Goal: Task Accomplishment & Management: Complete application form

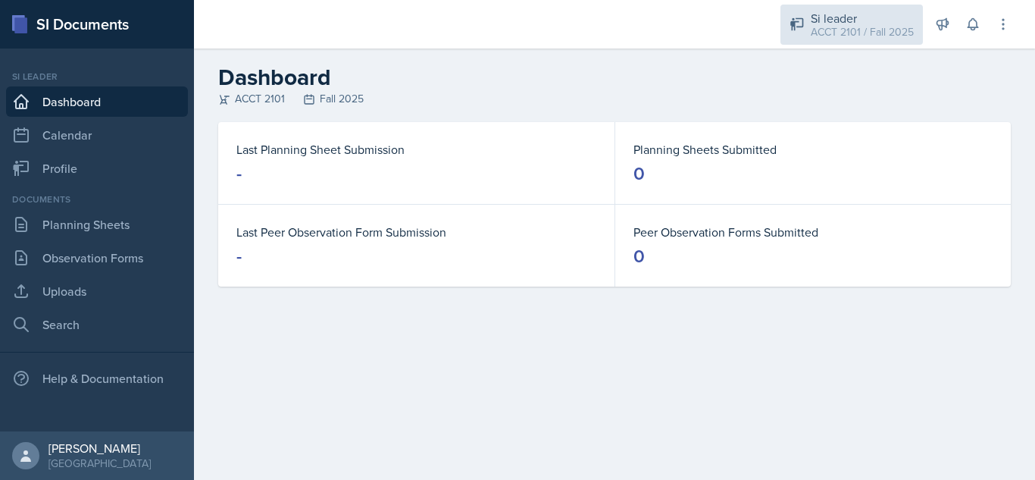
click at [867, 8] on div "Si leader ACCT 2101 / Fall 2025" at bounding box center [851, 25] width 142 height 40
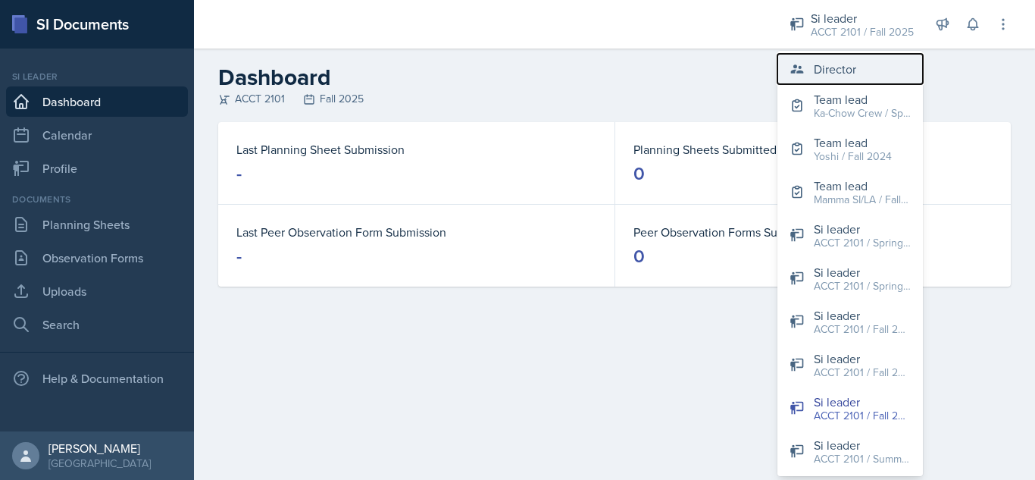
click at [843, 77] on div "Director" at bounding box center [835, 69] width 42 height 18
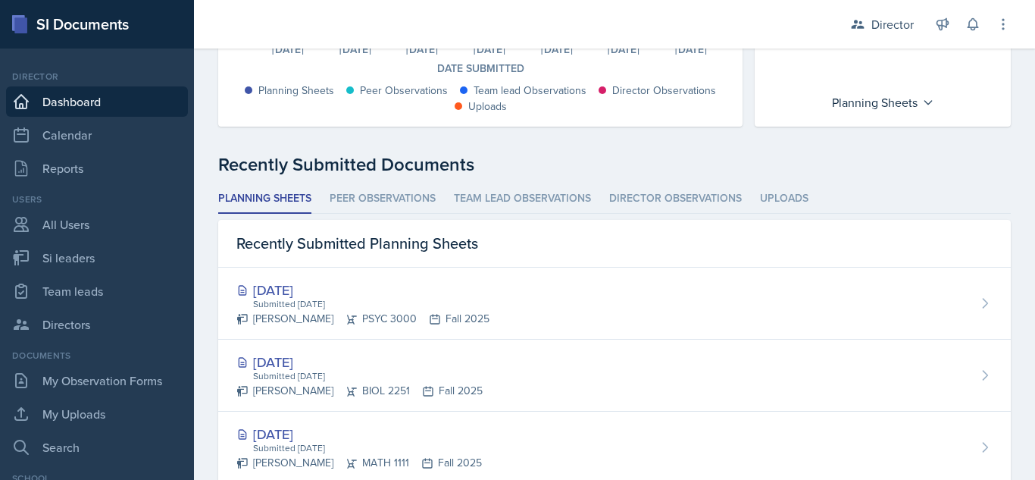
scroll to position [354, 0]
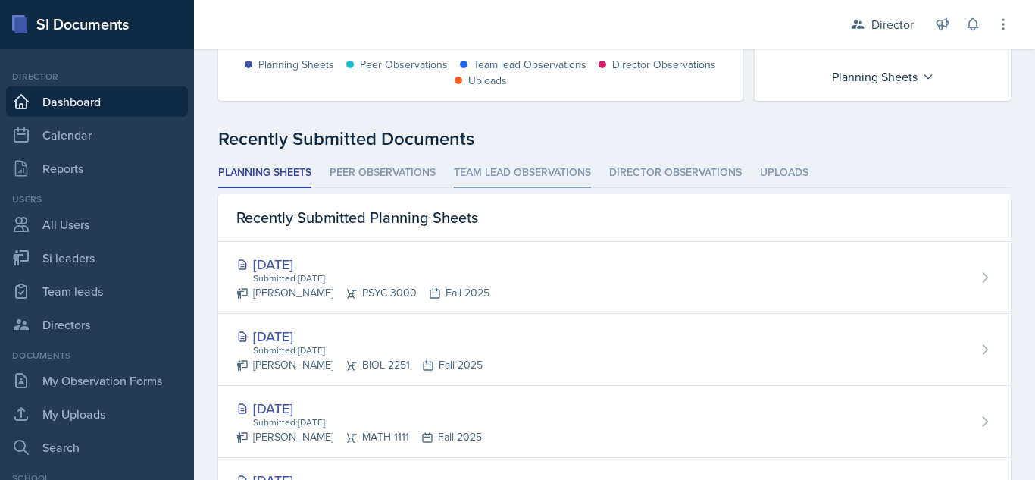
click at [520, 164] on li "Team lead Observations" at bounding box center [522, 173] width 137 height 30
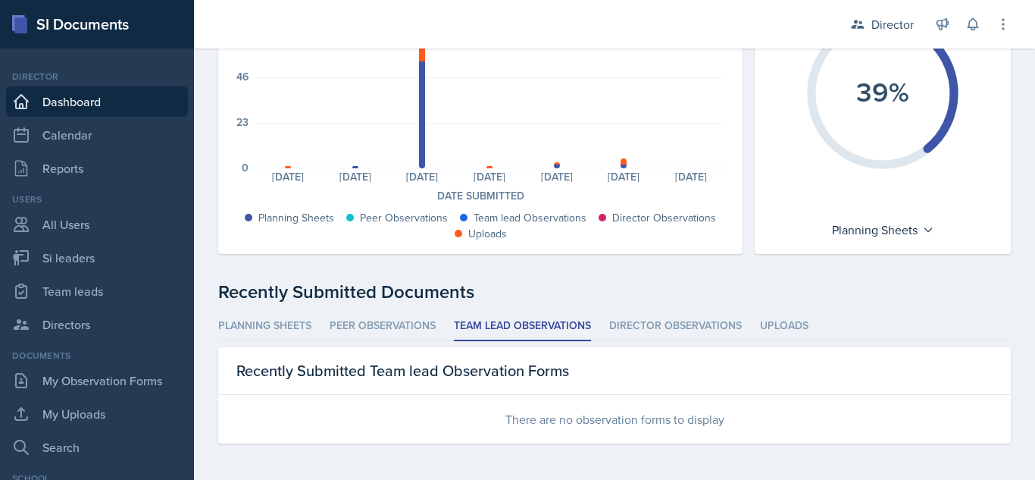
scroll to position [201, 0]
click at [266, 330] on li "Planning Sheets" at bounding box center [264, 326] width 93 height 30
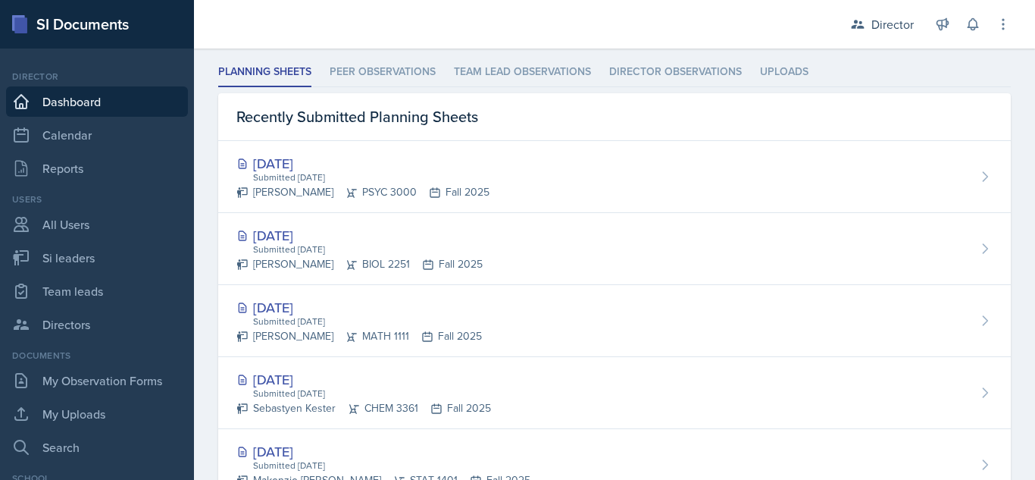
scroll to position [430, 0]
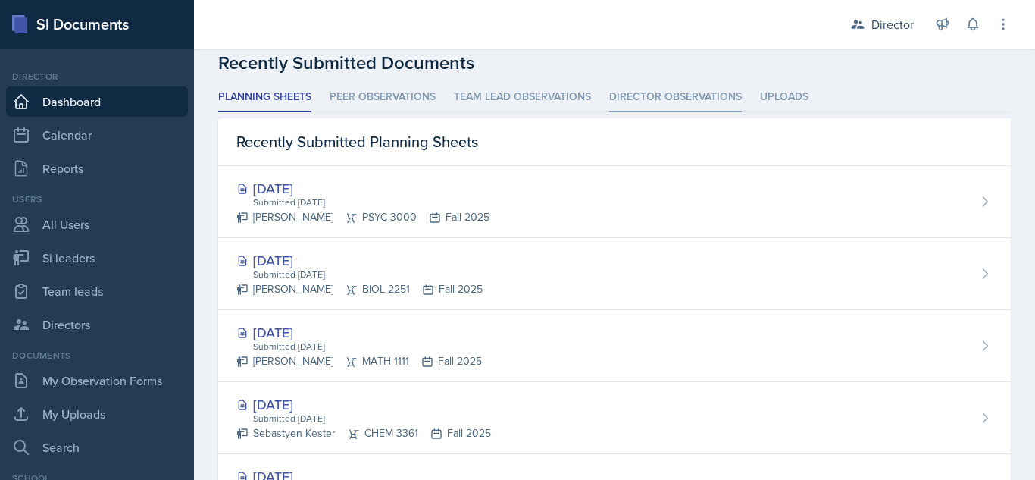
click at [711, 104] on li "Director Observations" at bounding box center [675, 98] width 133 height 30
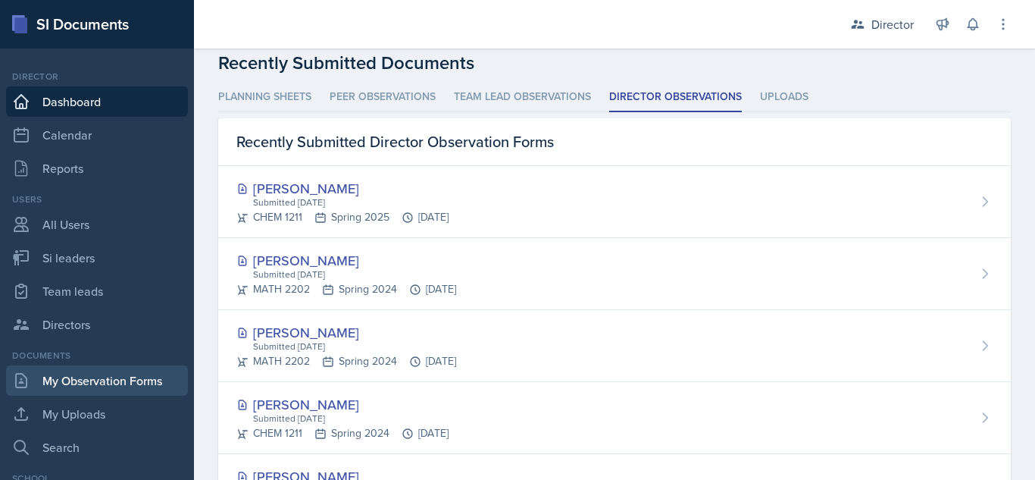
click at [69, 384] on link "My Observation Forms" at bounding box center [97, 380] width 182 height 30
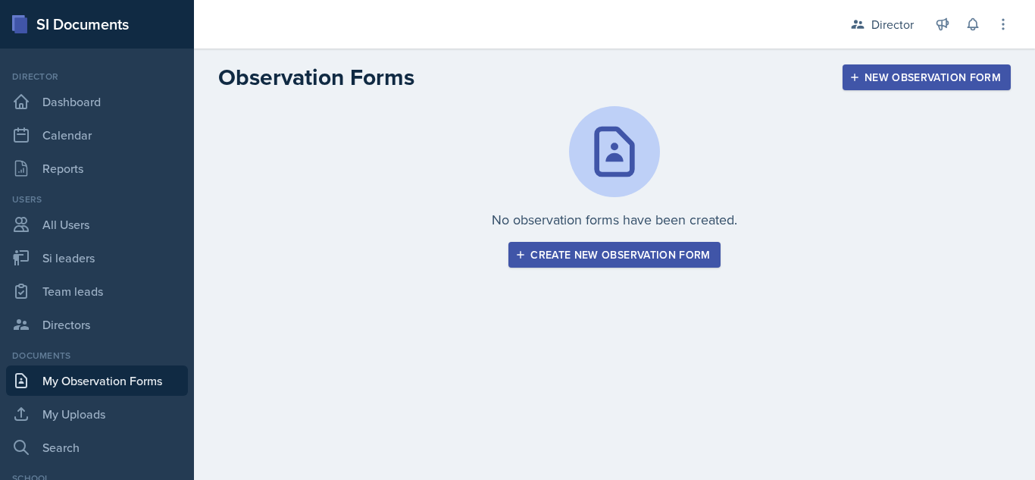
click at [680, 261] on div "Create new observation form" at bounding box center [614, 254] width 192 height 12
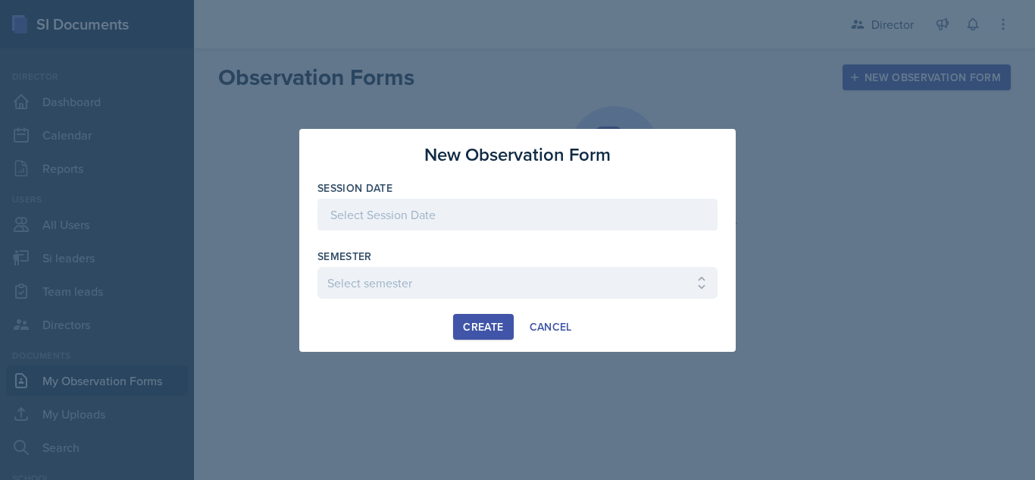
click at [458, 208] on div at bounding box center [517, 214] width 400 height 32
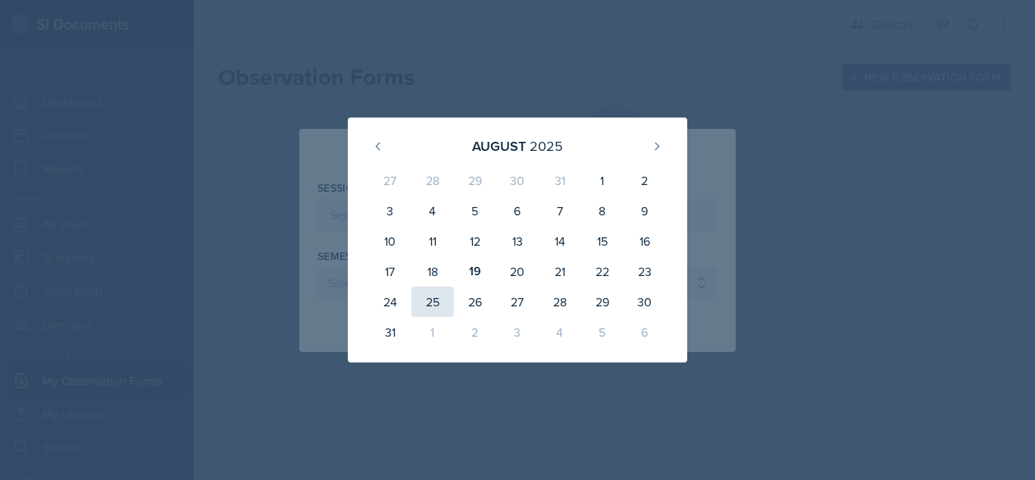
click at [433, 303] on div "25" at bounding box center [432, 301] width 42 height 30
type input "[DATE]"
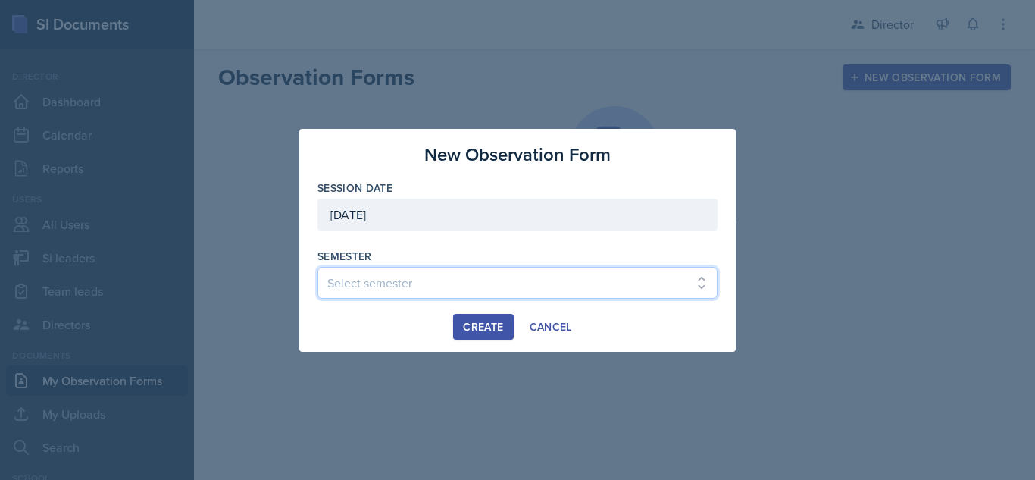
click at [447, 280] on select "Select semester Fall 2025 Summer 2025 Spring 2025 Fall 2024 Summer 2024 Spring …" at bounding box center [517, 283] width 400 height 32
select select "2bed604d-1099-4043-b1bc-2365e8740244"
click at [317, 267] on select "Select semester Fall 2025 Summer 2025 Spring 2025 Fall 2024 Summer 2024 Spring …" at bounding box center [517, 283] width 400 height 32
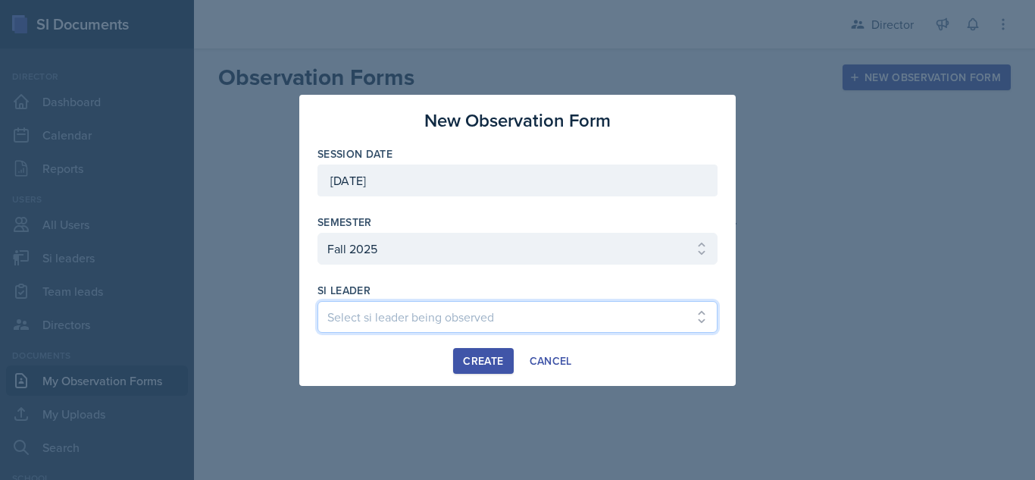
click at [501, 310] on select "Select si leader being observed [PERSON_NAME] [PERSON_NAME] [PERSON_NAME] Almim…" at bounding box center [517, 317] width 400 height 32
select select "ccc45521-e57d-4b66-9d00-5859440add21"
click at [317, 301] on select "Select si leader being observed [PERSON_NAME] [PERSON_NAME] [PERSON_NAME] Almim…" at bounding box center [517, 317] width 400 height 32
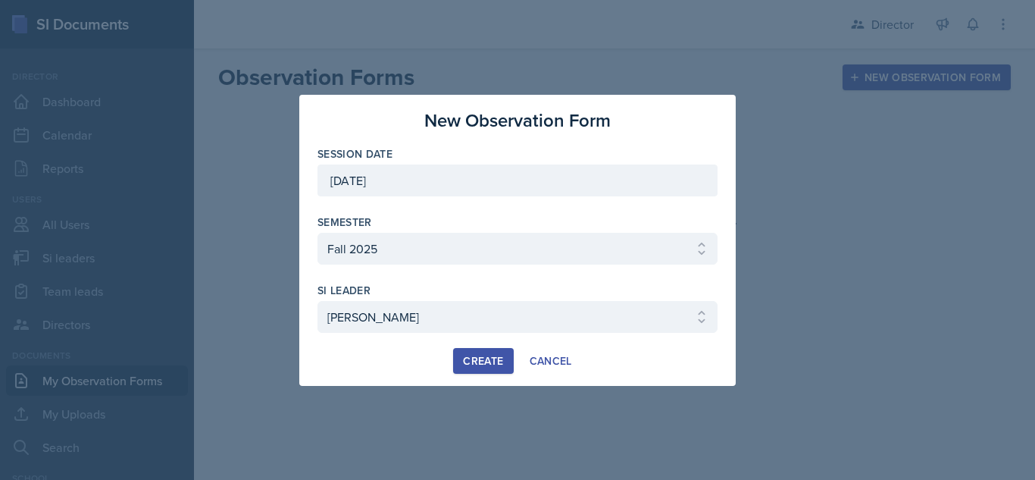
click at [480, 362] on div "Create" at bounding box center [483, 361] width 40 height 12
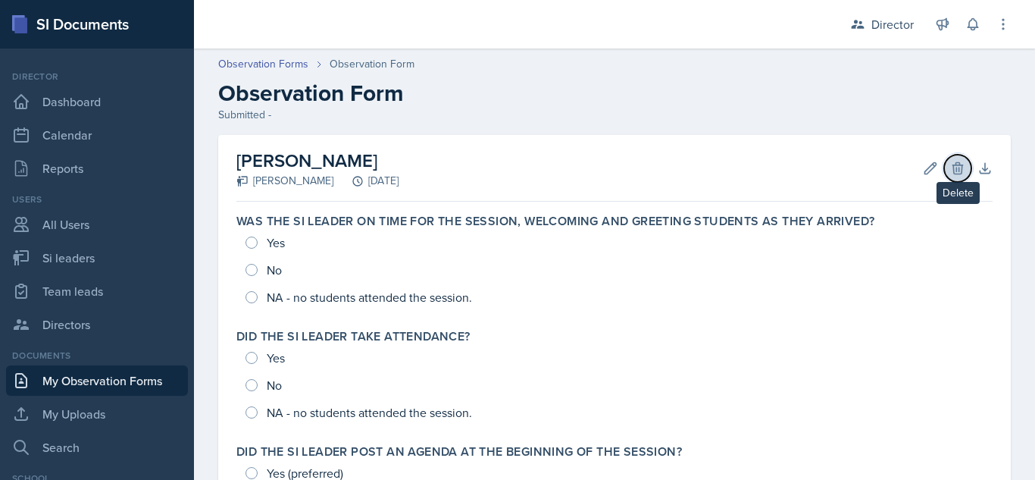
click at [955, 171] on button "Delete" at bounding box center [957, 168] width 27 height 27
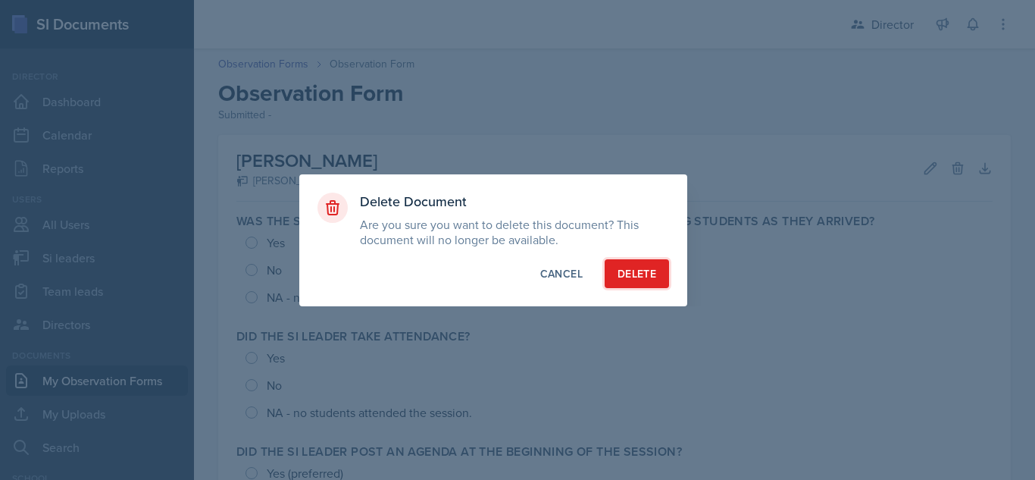
click at [638, 274] on div "Delete" at bounding box center [636, 273] width 39 height 15
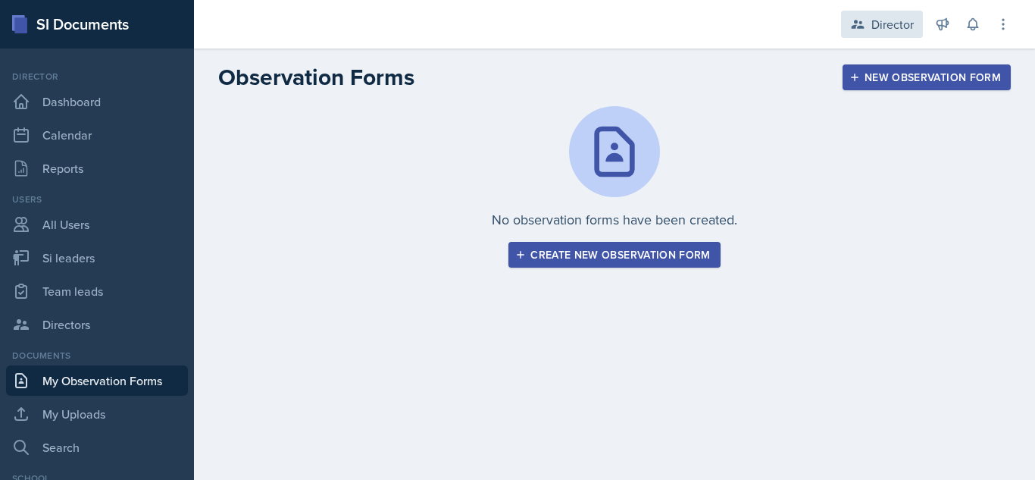
click at [883, 21] on div "Director" at bounding box center [892, 24] width 42 height 18
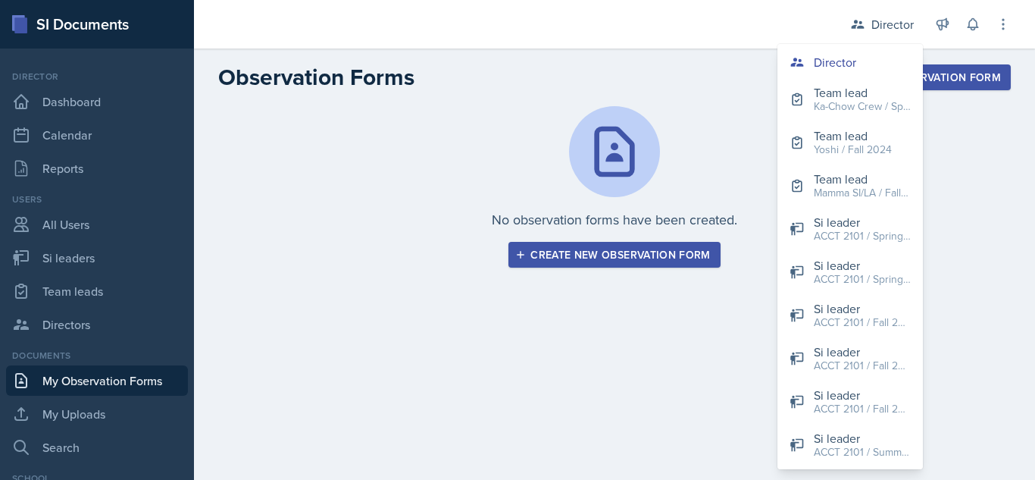
click at [724, 32] on div at bounding box center [508, 24] width 605 height 48
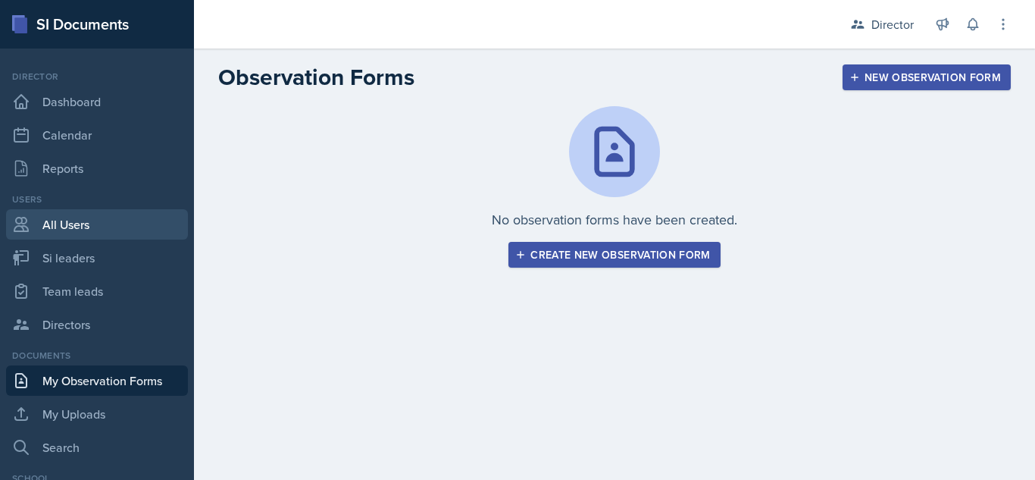
click at [99, 228] on link "All Users" at bounding box center [97, 224] width 182 height 30
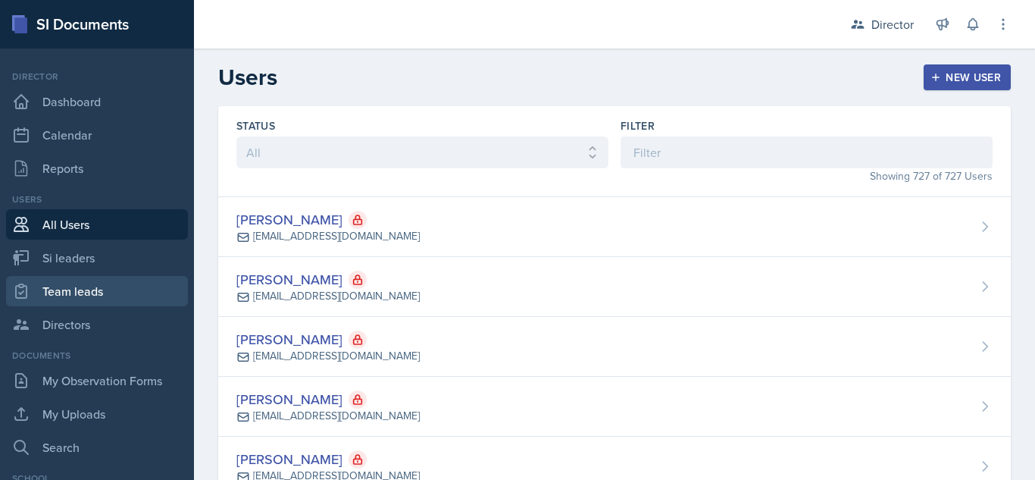
click at [94, 304] on link "Team leads" at bounding box center [97, 291] width 182 height 30
select select "2bed604d-1099-4043-b1bc-2365e8740244"
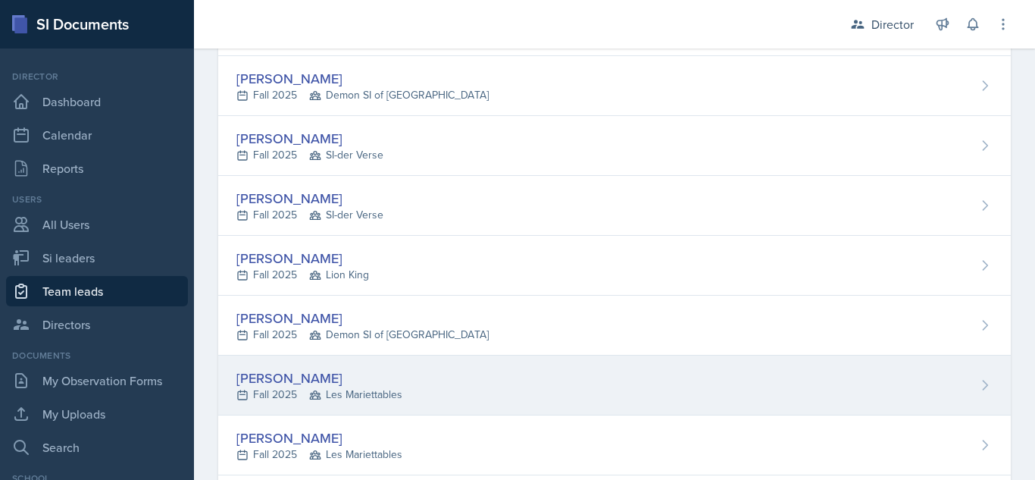
scroll to position [468, 0]
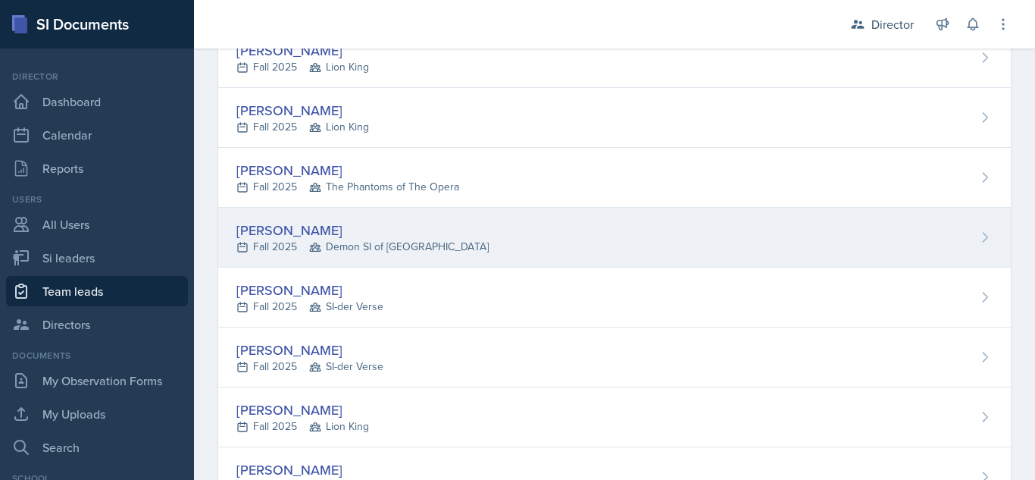
click at [466, 233] on div "[PERSON_NAME] Fall 2025 Demon SI of [GEOGRAPHIC_DATA]" at bounding box center [614, 238] width 792 height 60
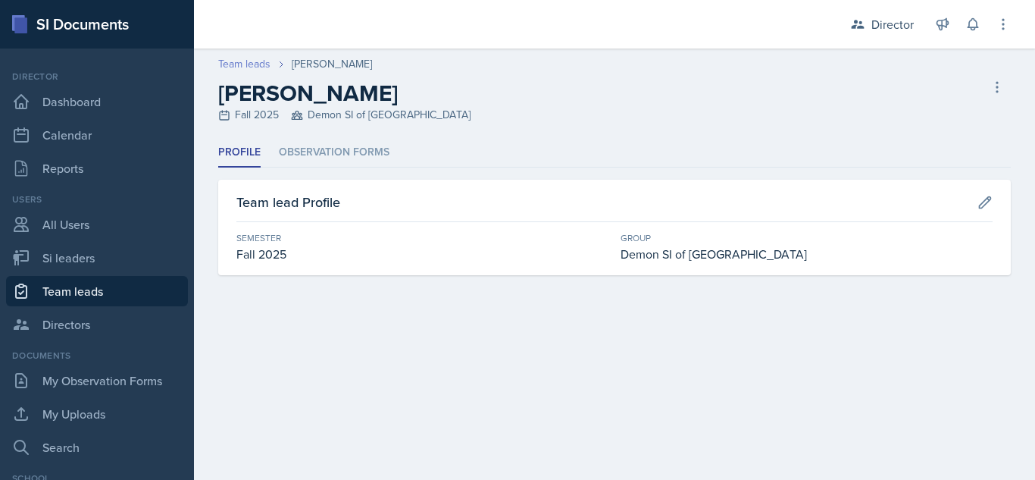
click at [248, 56] on link "Team leads" at bounding box center [244, 64] width 52 height 16
select select "2bed604d-1099-4043-b1bc-2365e8740244"
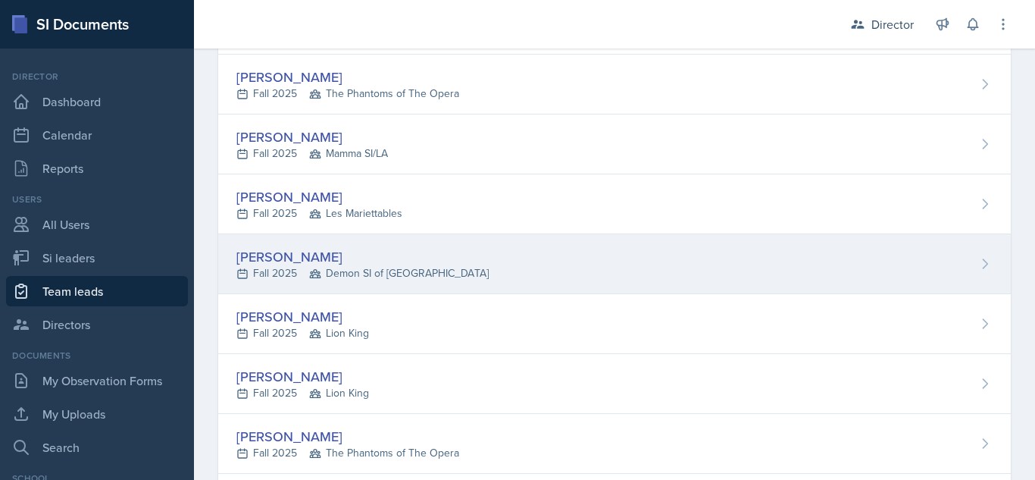
scroll to position [227, 0]
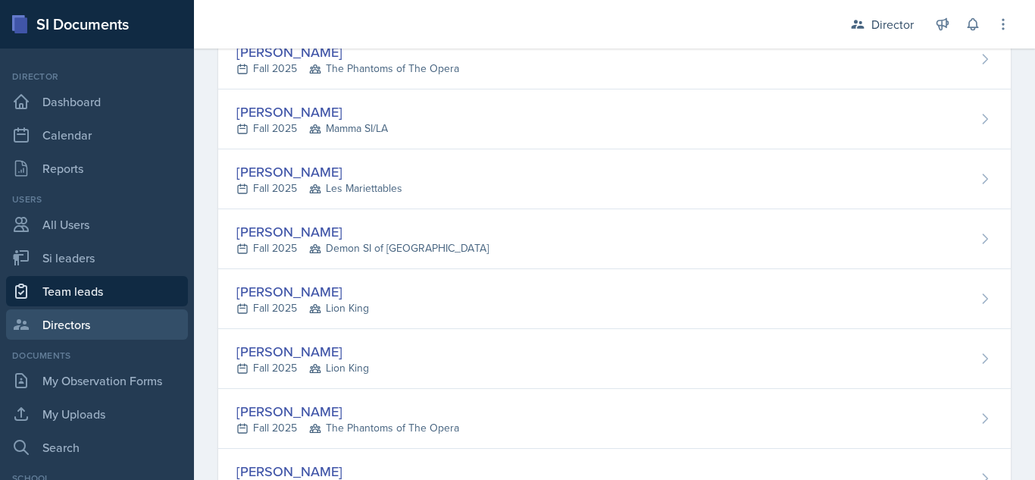
click at [73, 321] on link "Directors" at bounding box center [97, 324] width 182 height 30
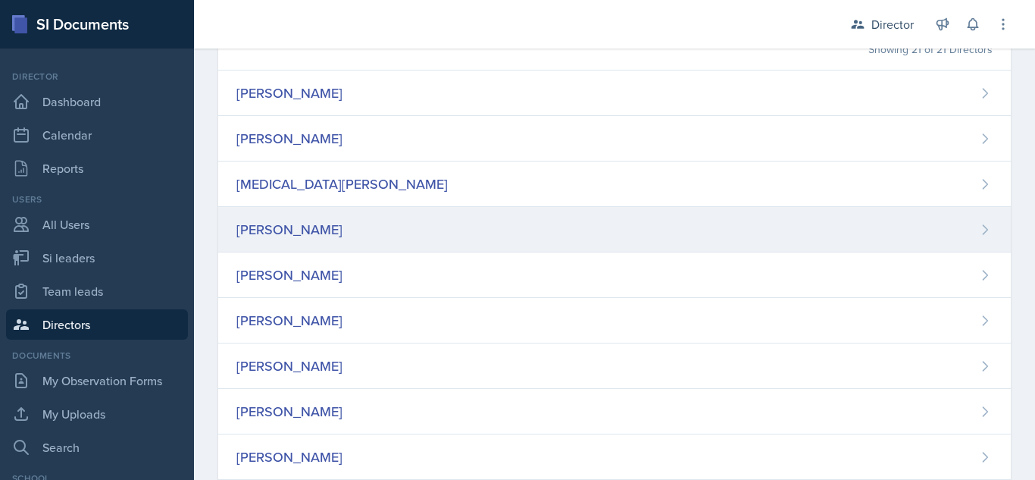
scroll to position [202, 0]
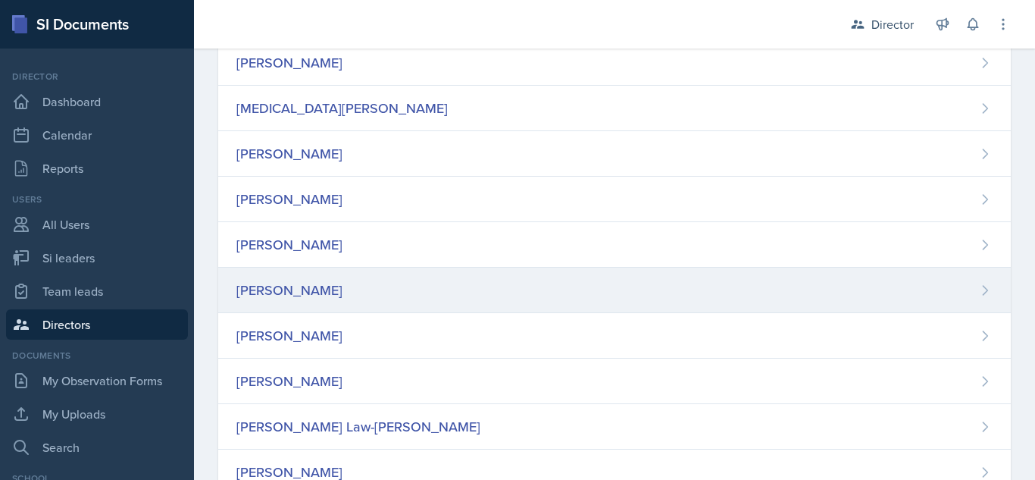
click at [499, 305] on div "[PERSON_NAME]" at bounding box center [614, 289] width 792 height 45
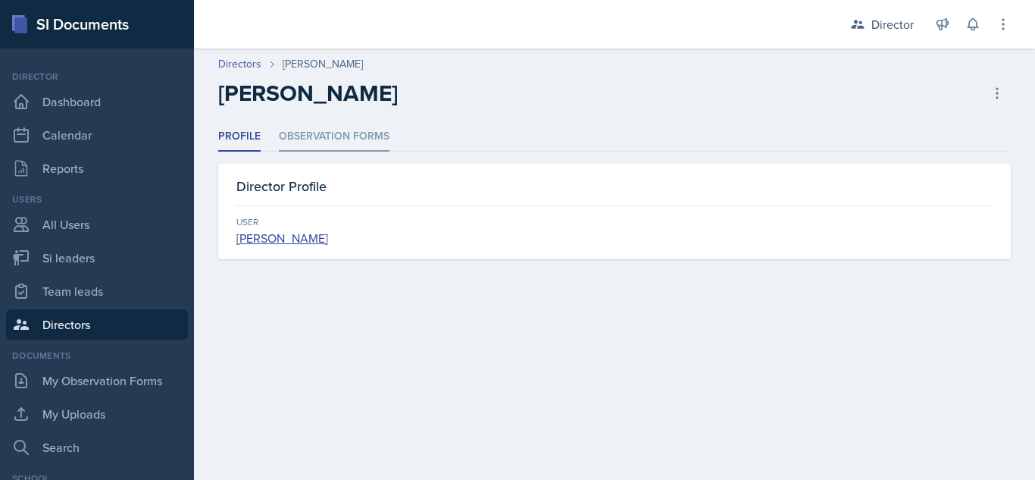
click at [317, 133] on li "Observation Forms" at bounding box center [334, 137] width 111 height 30
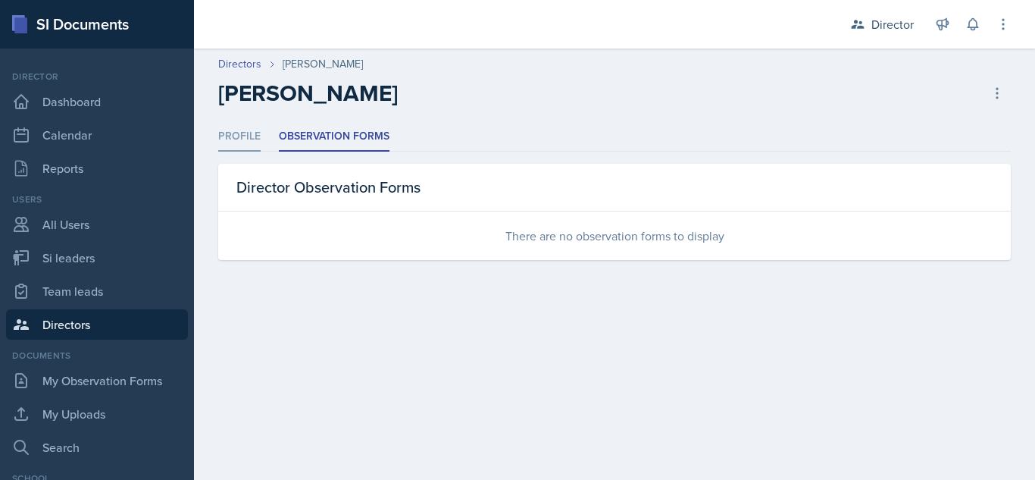
click at [257, 139] on li "Profile" at bounding box center [239, 137] width 42 height 30
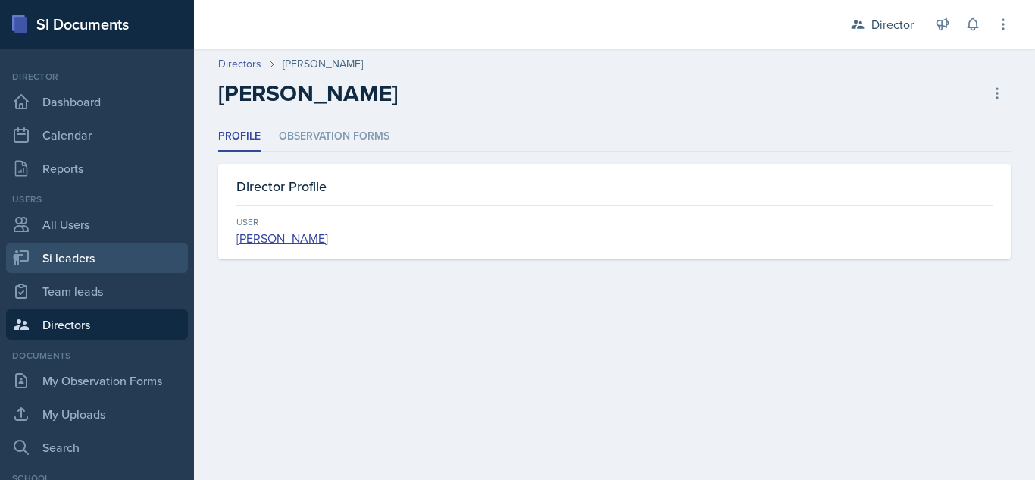
click at [82, 271] on link "Si leaders" at bounding box center [97, 257] width 182 height 30
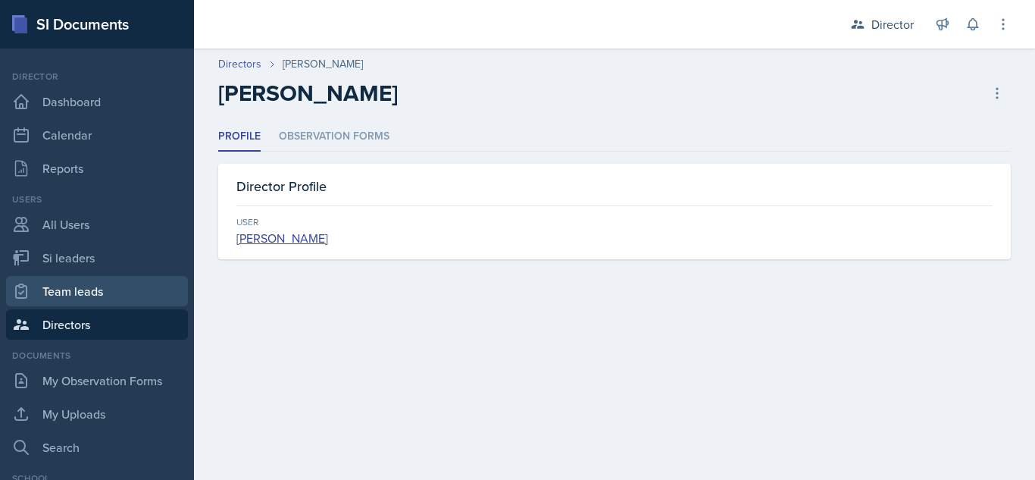
click at [88, 287] on link "Team leads" at bounding box center [97, 291] width 182 height 30
select select "2bed604d-1099-4043-b1bc-2365e8740244"
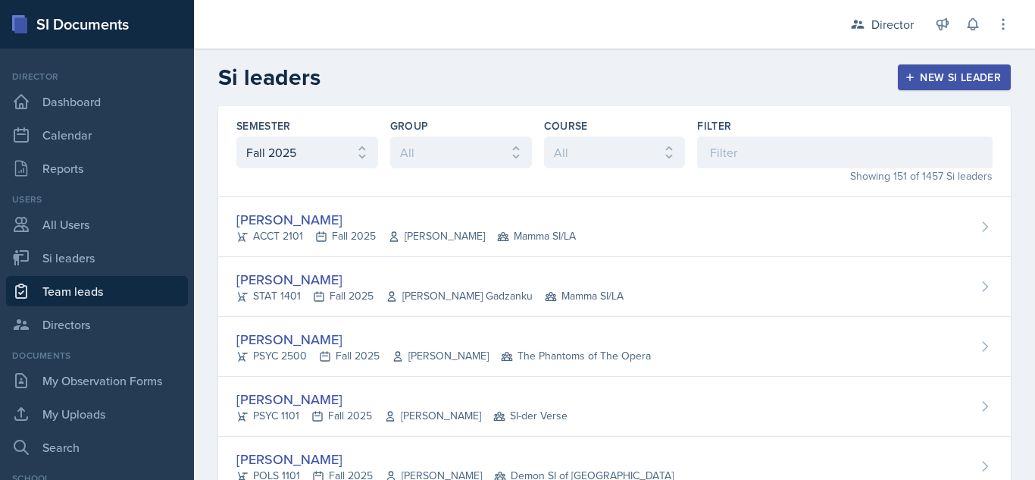
select select "2bed604d-1099-4043-b1bc-2365e8740244"
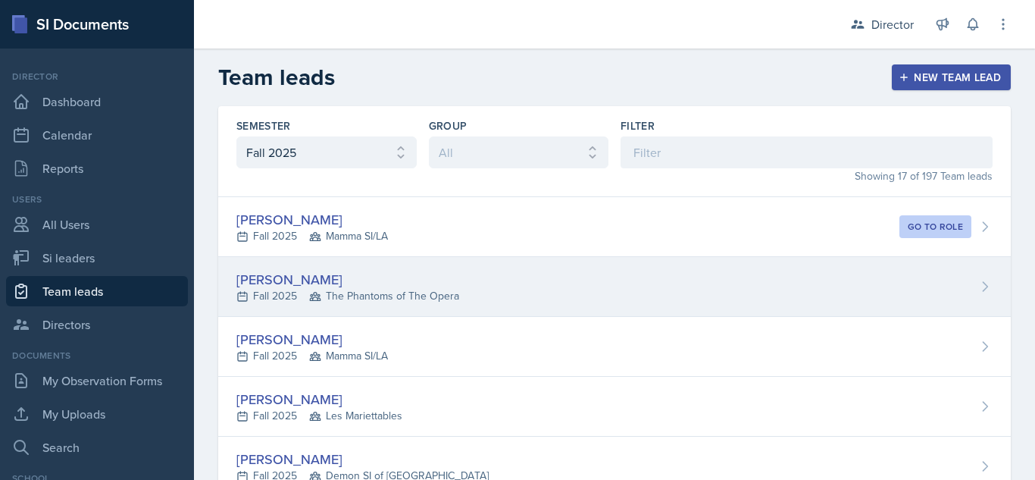
click at [516, 295] on div "[PERSON_NAME] Fall 2025 The Phantoms of The Opera" at bounding box center [614, 287] width 792 height 60
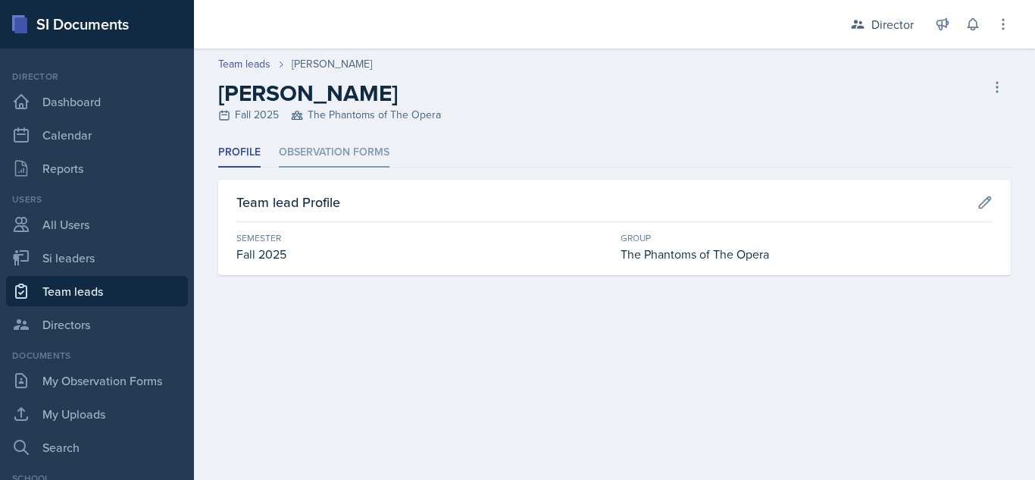
click at [335, 152] on li "Observation Forms" at bounding box center [334, 153] width 111 height 30
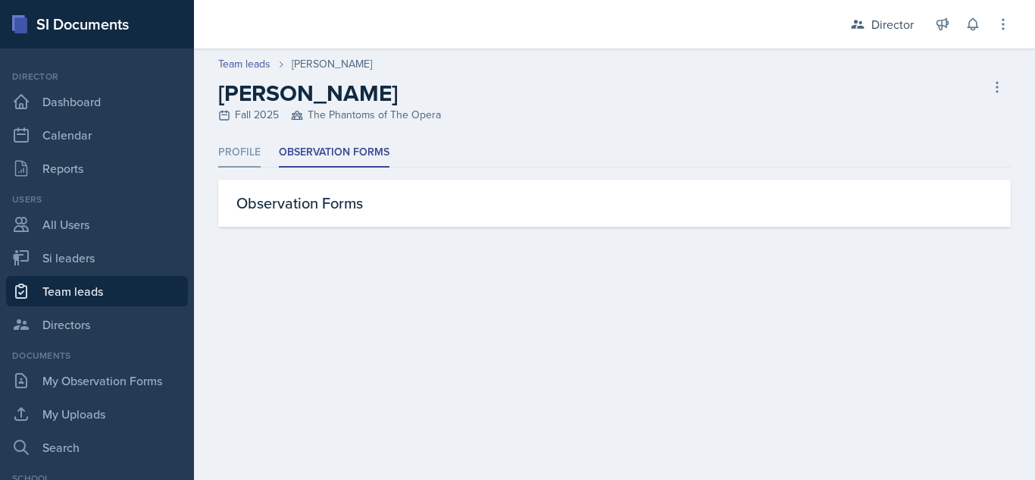
click at [239, 154] on li "Profile" at bounding box center [239, 153] width 42 height 30
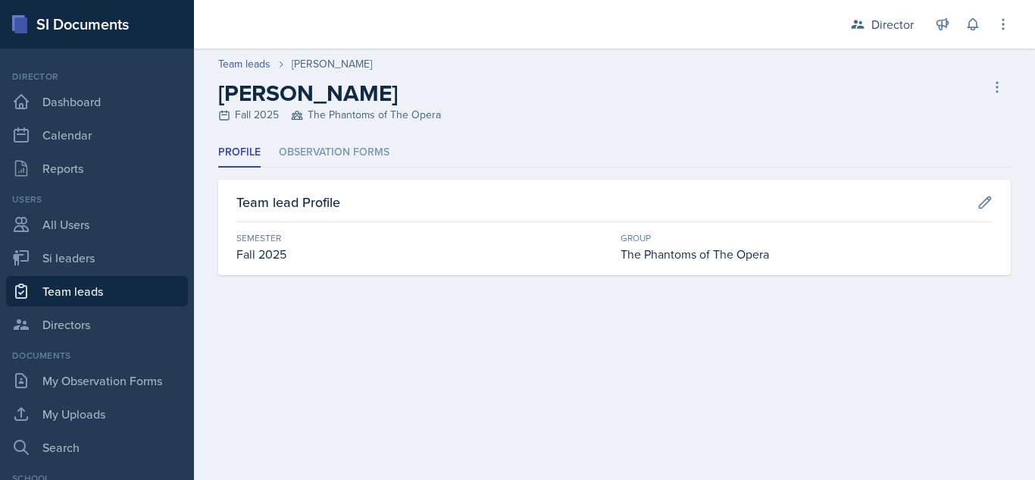
select select "2bed604d-1099-4043-b1bc-2365e8740244"
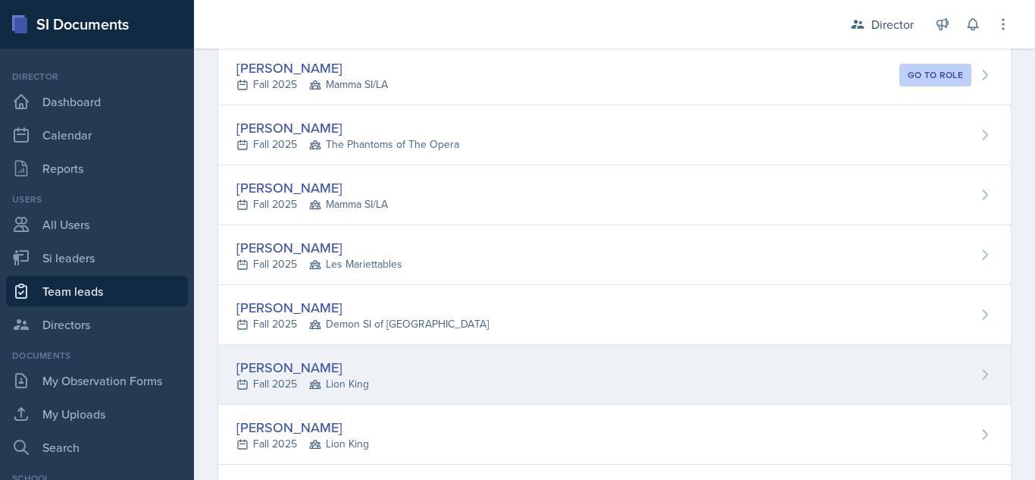
scroll to position [202, 0]
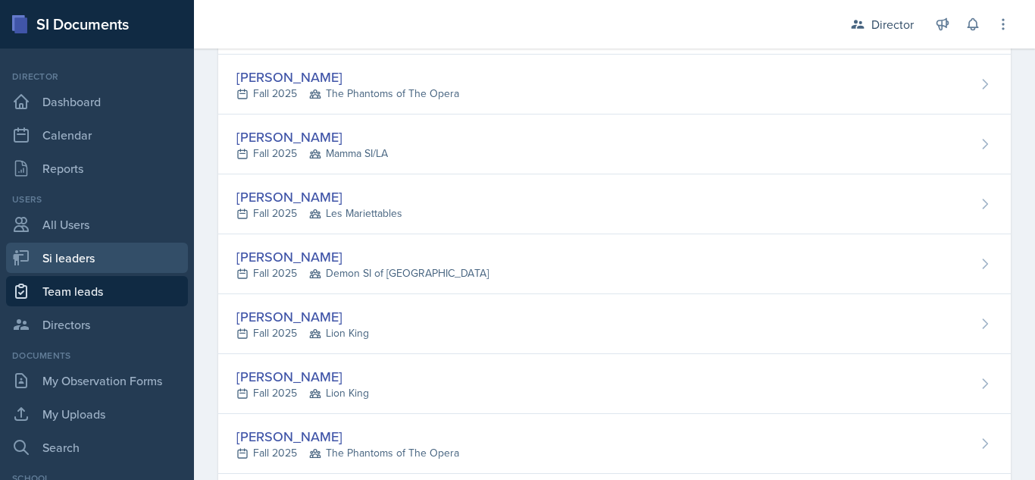
click at [55, 256] on link "Si leaders" at bounding box center [97, 257] width 182 height 30
select select "2bed604d-1099-4043-b1bc-2365e8740244"
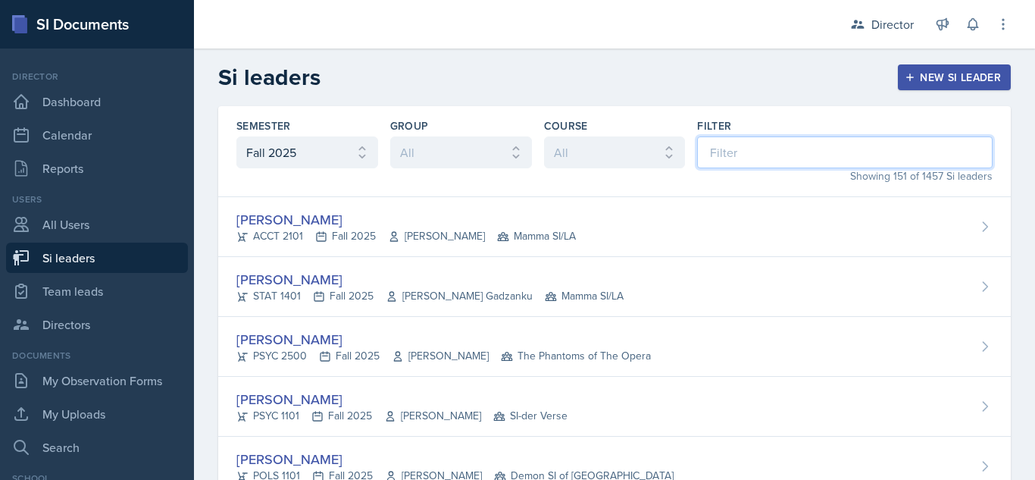
click at [783, 156] on input at bounding box center [844, 152] width 295 height 32
type input "r"
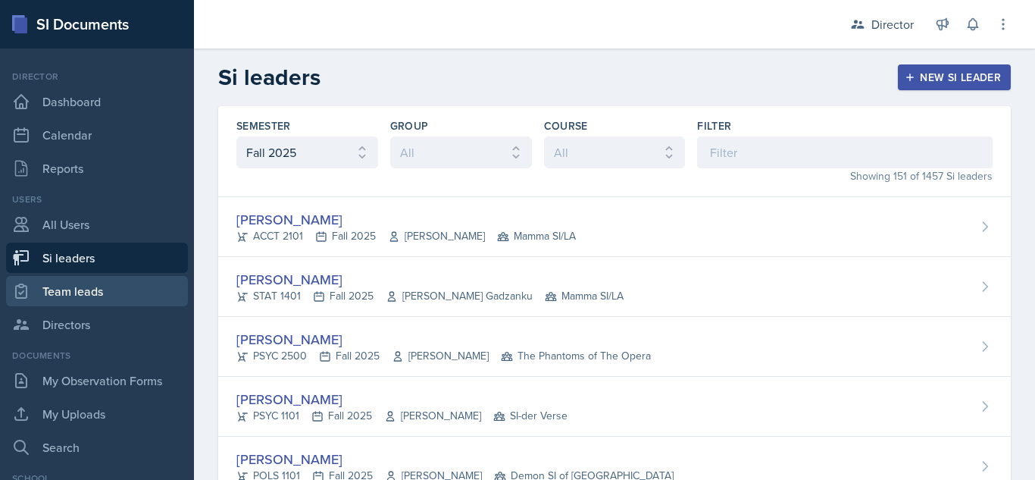
click at [23, 285] on icon at bounding box center [21, 291] width 11 height 14
select select "2bed604d-1099-4043-b1bc-2365e8740244"
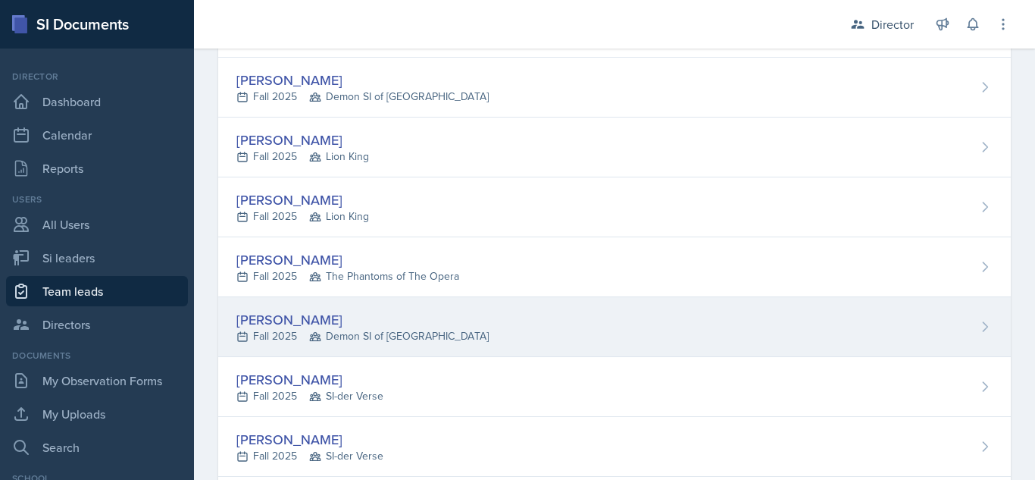
scroll to position [404, 0]
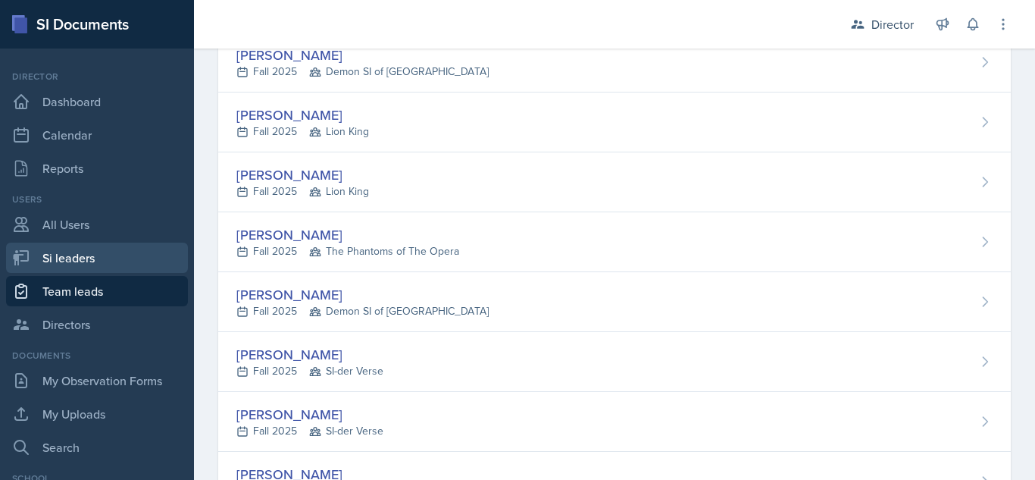
drag, startPoint x: 59, startPoint y: 261, endPoint x: 77, endPoint y: 270, distance: 19.7
click at [59, 261] on link "Si leaders" at bounding box center [97, 257] width 182 height 30
select select "2bed604d-1099-4043-b1bc-2365e8740244"
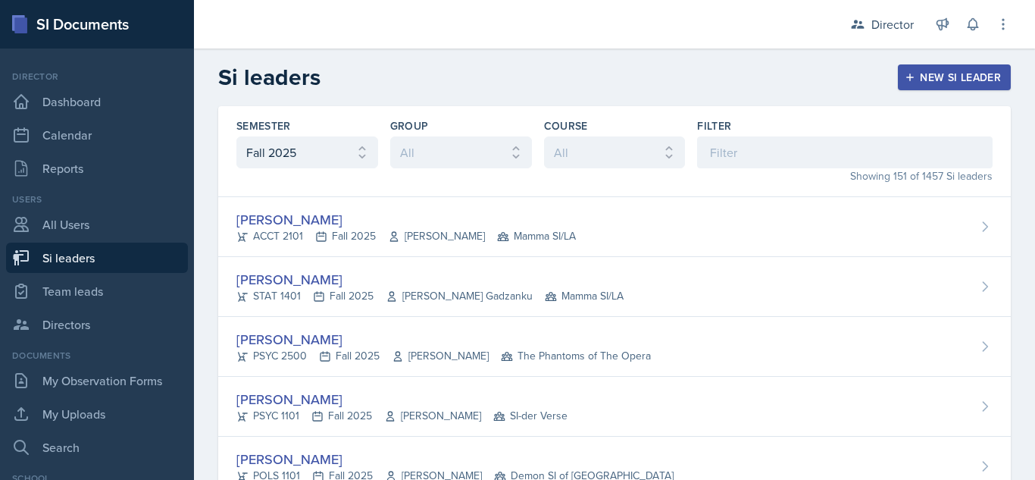
click at [85, 244] on link "Si leaders" at bounding box center [97, 257] width 182 height 30
click at [717, 154] on input at bounding box center [844, 152] width 295 height 32
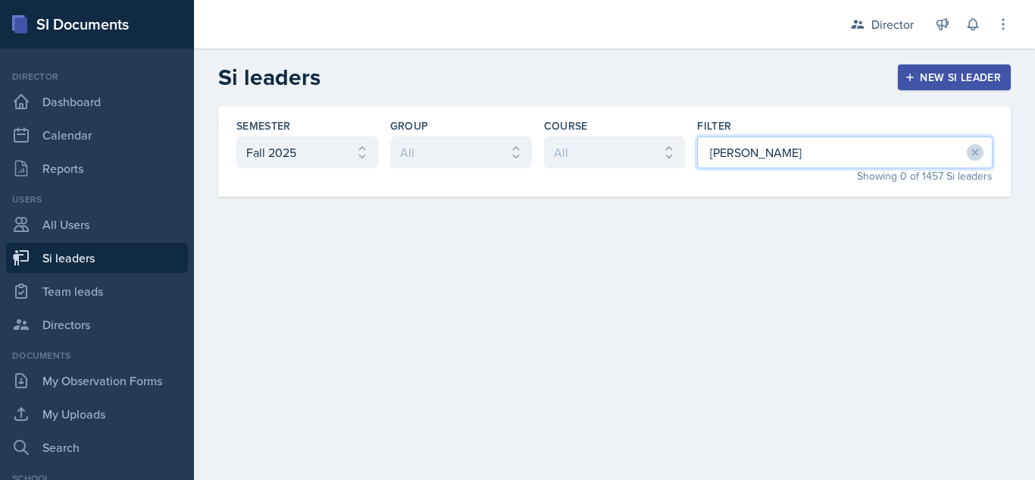
type input "[PERSON_NAME]"
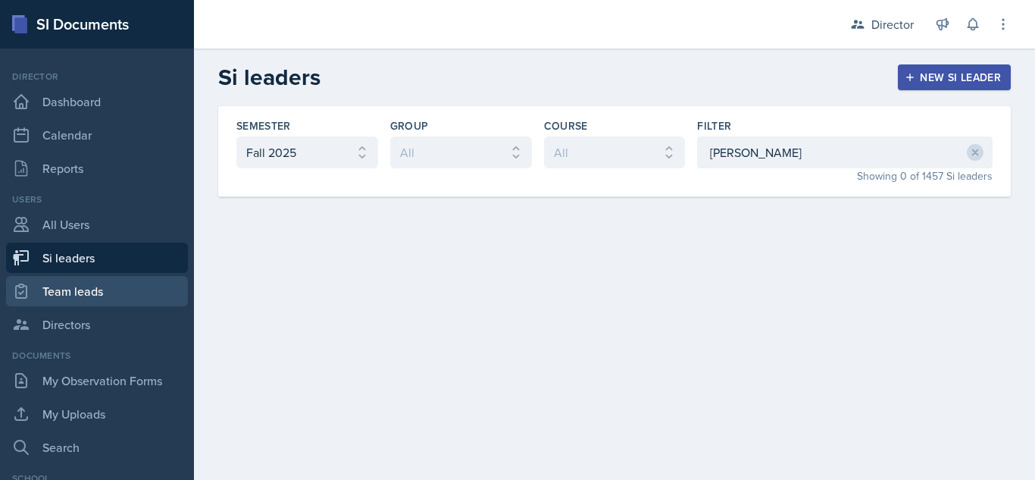
click at [94, 294] on link "Team leads" at bounding box center [97, 291] width 182 height 30
select select "2bed604d-1099-4043-b1bc-2365e8740244"
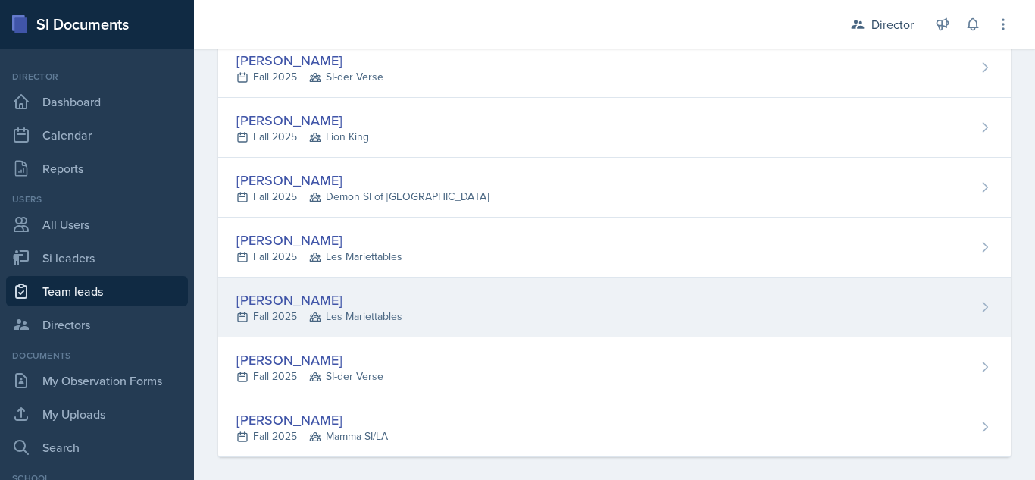
scroll to position [771, 0]
